Goal: Task Accomplishment & Management: Use online tool/utility

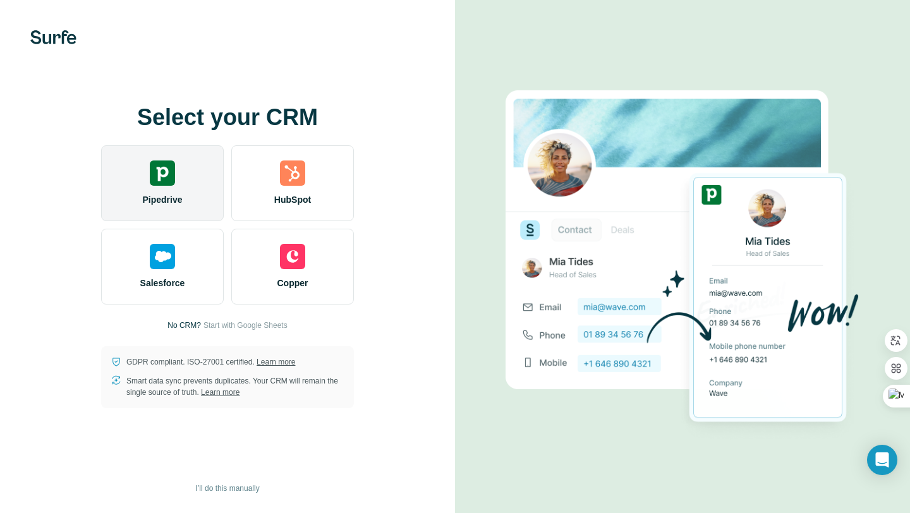
click at [160, 197] on span "Pipedrive" at bounding box center [162, 199] width 40 height 13
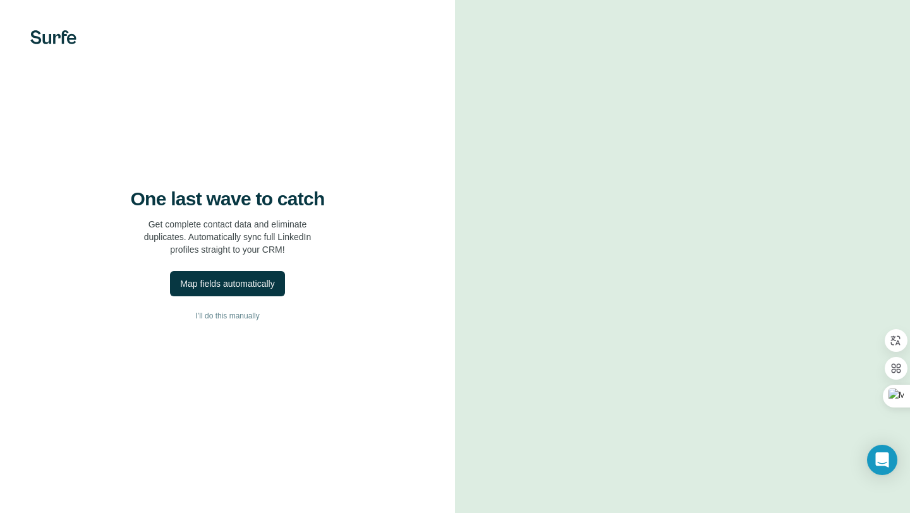
click at [372, 91] on div "One last wave to catch Get complete contact data and eliminate duplicates. Auto…" at bounding box center [227, 256] width 455 height 513
click at [267, 285] on div "Map fields automatically" at bounding box center [227, 283] width 94 height 13
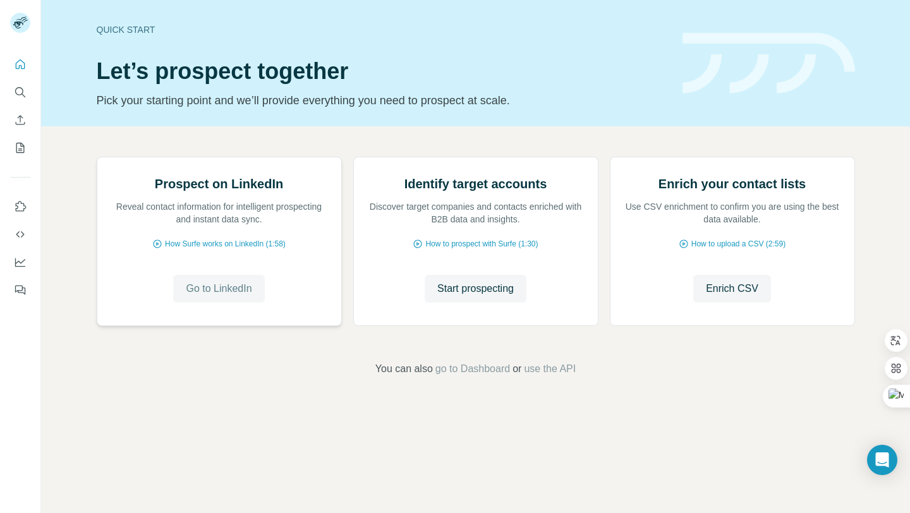
click at [222, 303] on button "Go to LinkedIn" at bounding box center [218, 289] width 91 height 28
